Goal: Task Accomplishment & Management: Manage account settings

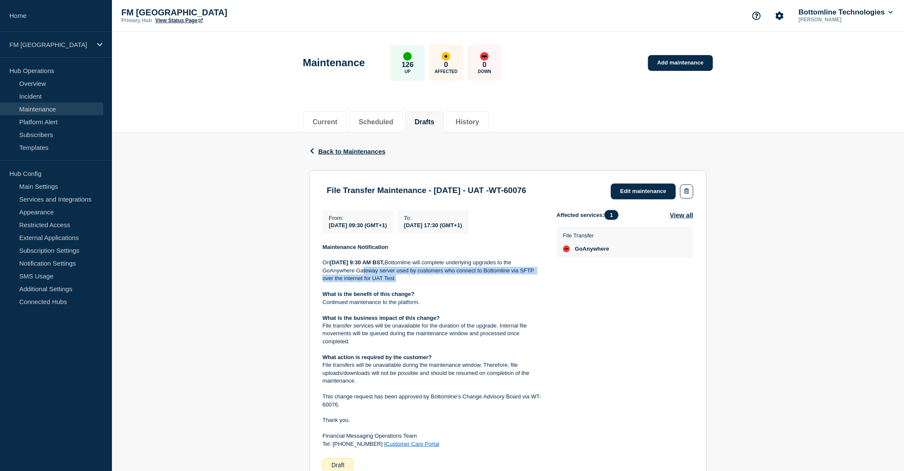
drag, startPoint x: 371, startPoint y: 271, endPoint x: 409, endPoint y: 279, distance: 39.2
click at [409, 279] on p "On [DATE] 9:30 AM BST, Bottomline will complete underlying upgrades to the GoAn…" at bounding box center [432, 270] width 220 height 23
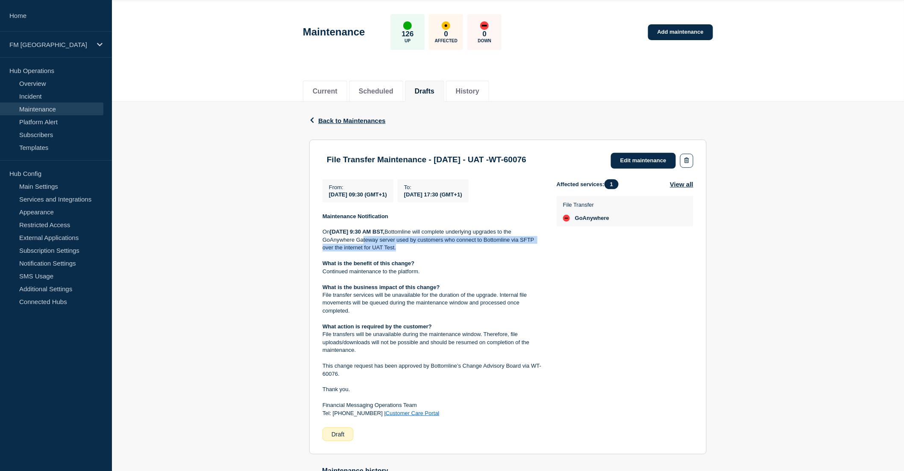
scroll to position [47, 0]
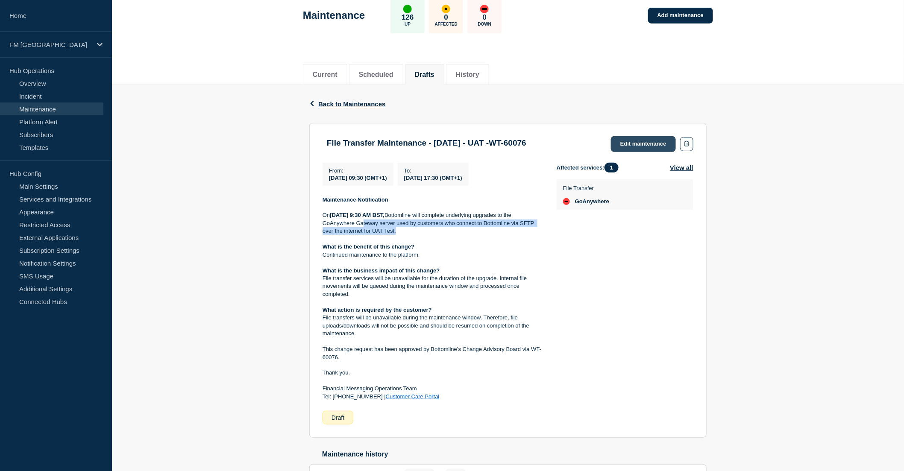
click at [644, 148] on link "Edit maintenance" at bounding box center [643, 144] width 65 height 16
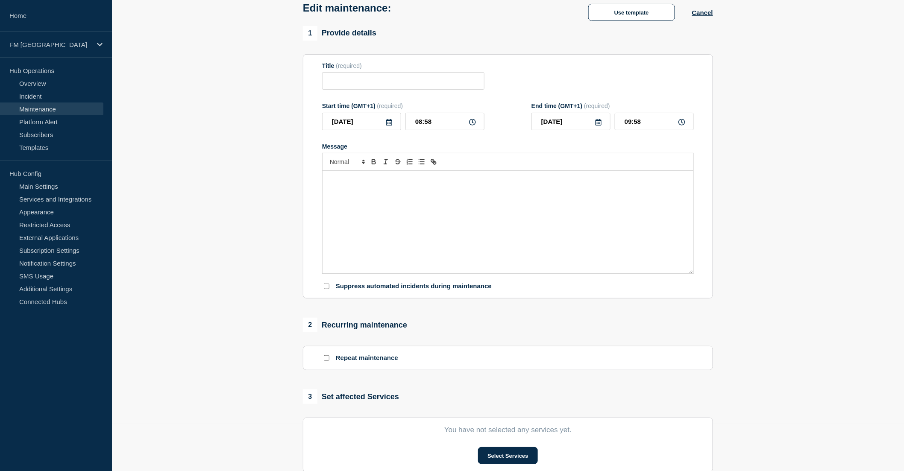
type input "File Transfer Maintenance - [DATE] - UAT -WT-60076"
type input "[DATE]"
type input "09:30"
type input "[DATE]"
type input "17:30"
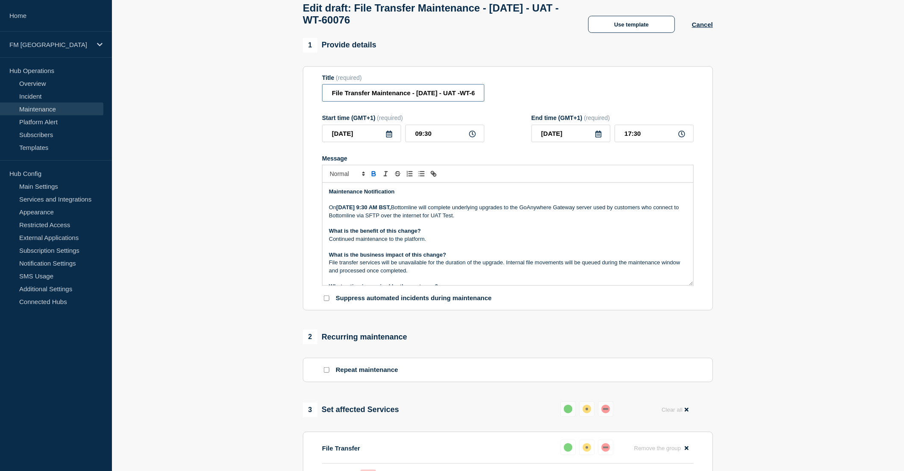
scroll to position [0, 32]
drag, startPoint x: 466, startPoint y: 99, endPoint x: 471, endPoint y: 99, distance: 5.1
click at [471, 99] on input "File Transfer Maintenance - [DATE] - UAT -WT-60076" at bounding box center [403, 93] width 162 height 18
click at [447, 97] on input "File Transfer Maintenance - [DATE] - UAT -WT-60076" at bounding box center [403, 93] width 162 height 18
type input "File Transfer Maintenance - [DATE] - UAT - WT-60076"
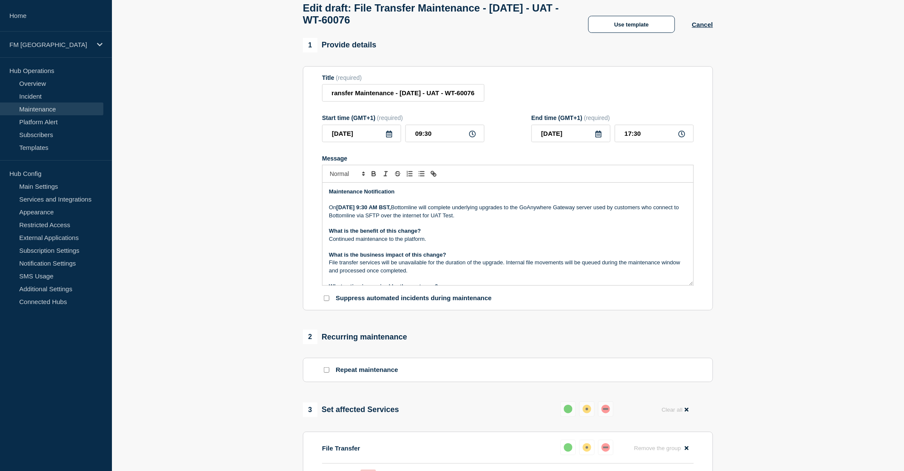
scroll to position [0, 0]
click at [501, 249] on p "Message" at bounding box center [508, 247] width 358 height 8
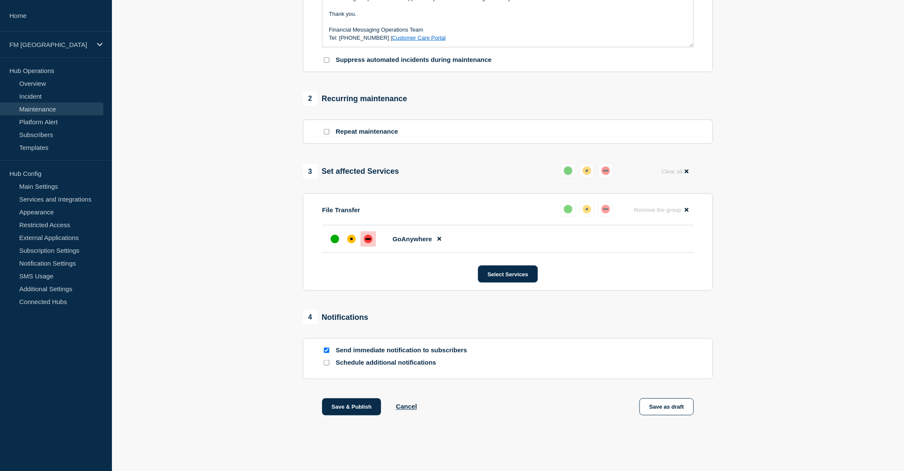
scroll to position [292, 0]
click at [661, 406] on button "Save as draft" at bounding box center [666, 406] width 54 height 17
